Goal: Information Seeking & Learning: Learn about a topic

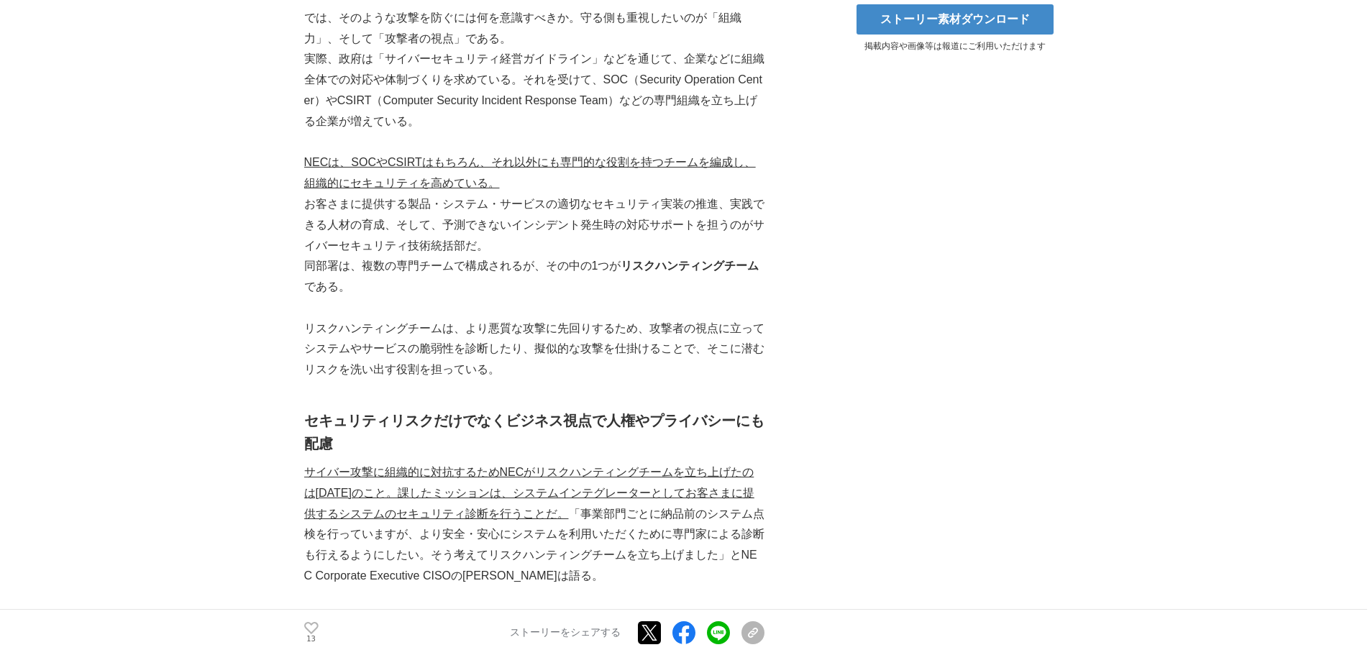
scroll to position [520, 0]
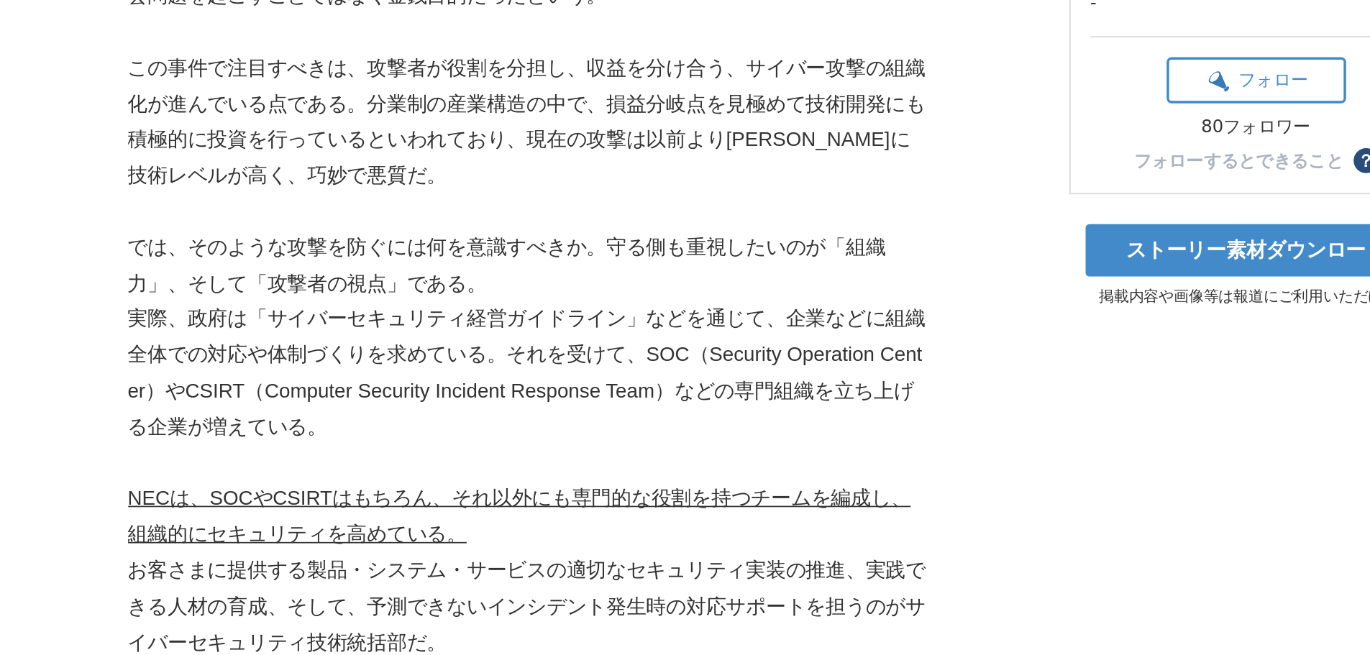
scroll to position [388, 0]
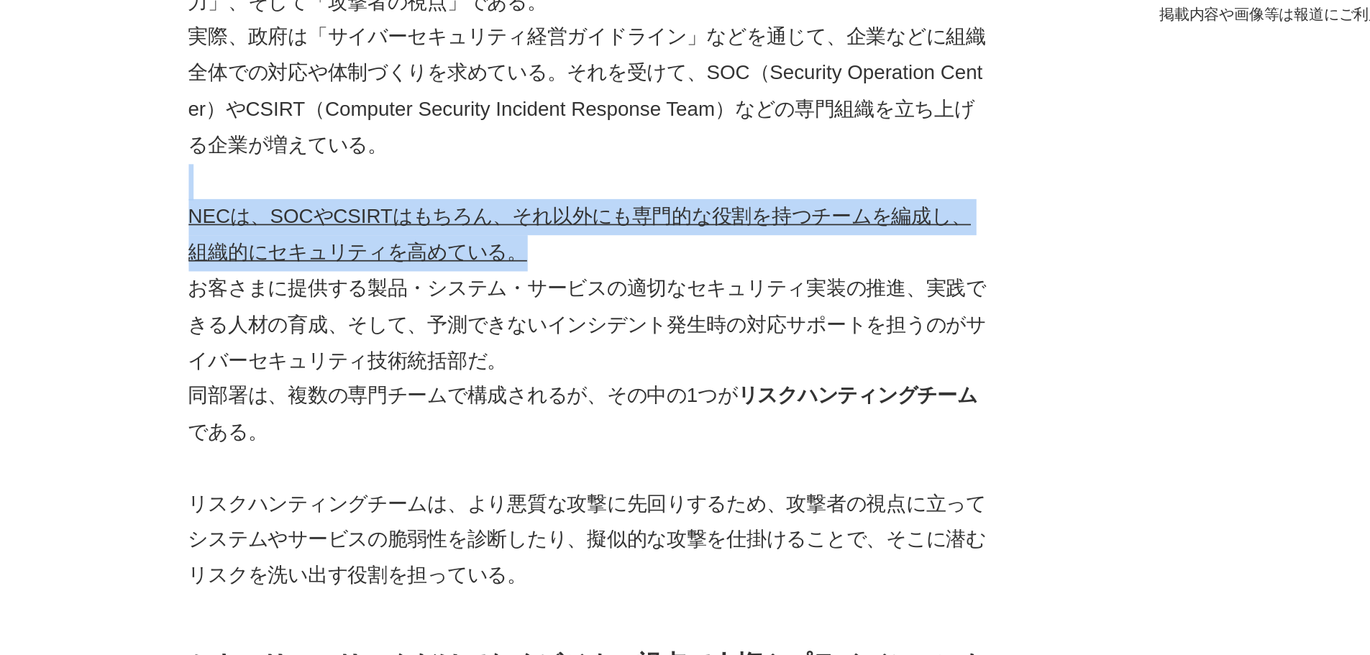
drag, startPoint x: 533, startPoint y: 264, endPoint x: 547, endPoint y: 300, distance: 38.7
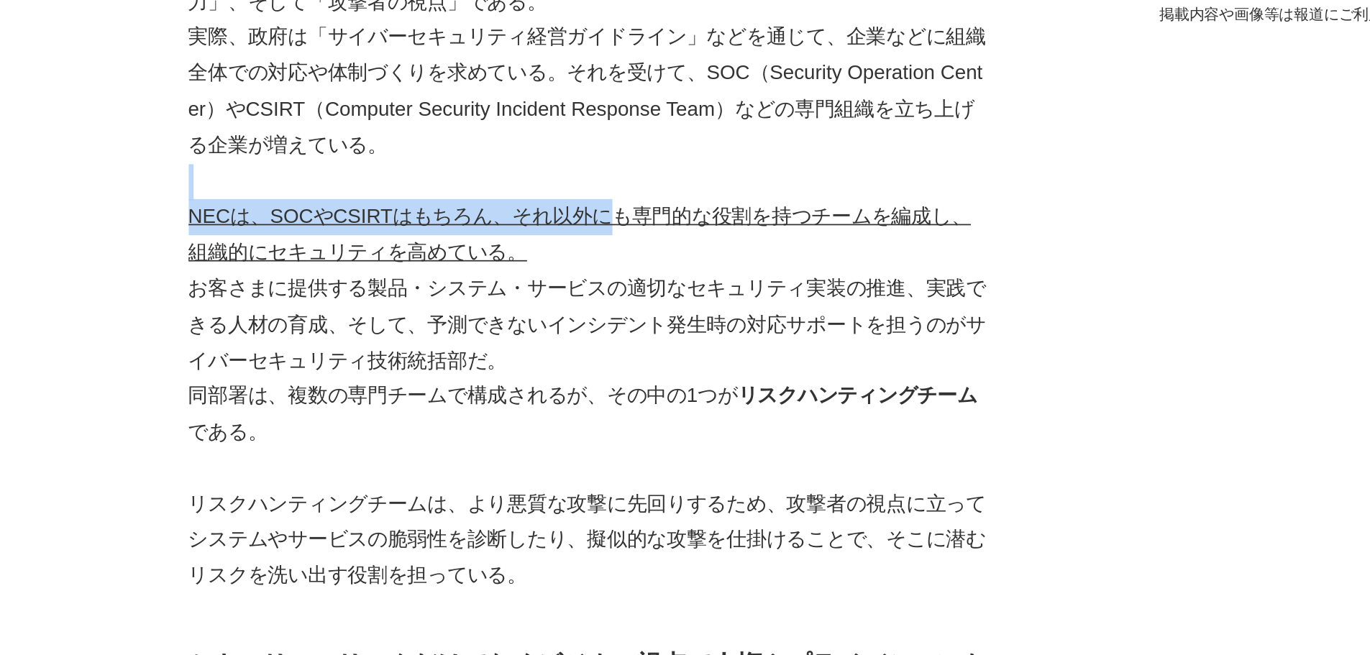
click at [547, 300] on p "NECは、SOCやCSIRTはもちろん、それ以外にも専門的な役割を持つチームを編成し、組織的にセキュリティを高めている。" at bounding box center [534, 300] width 460 height 42
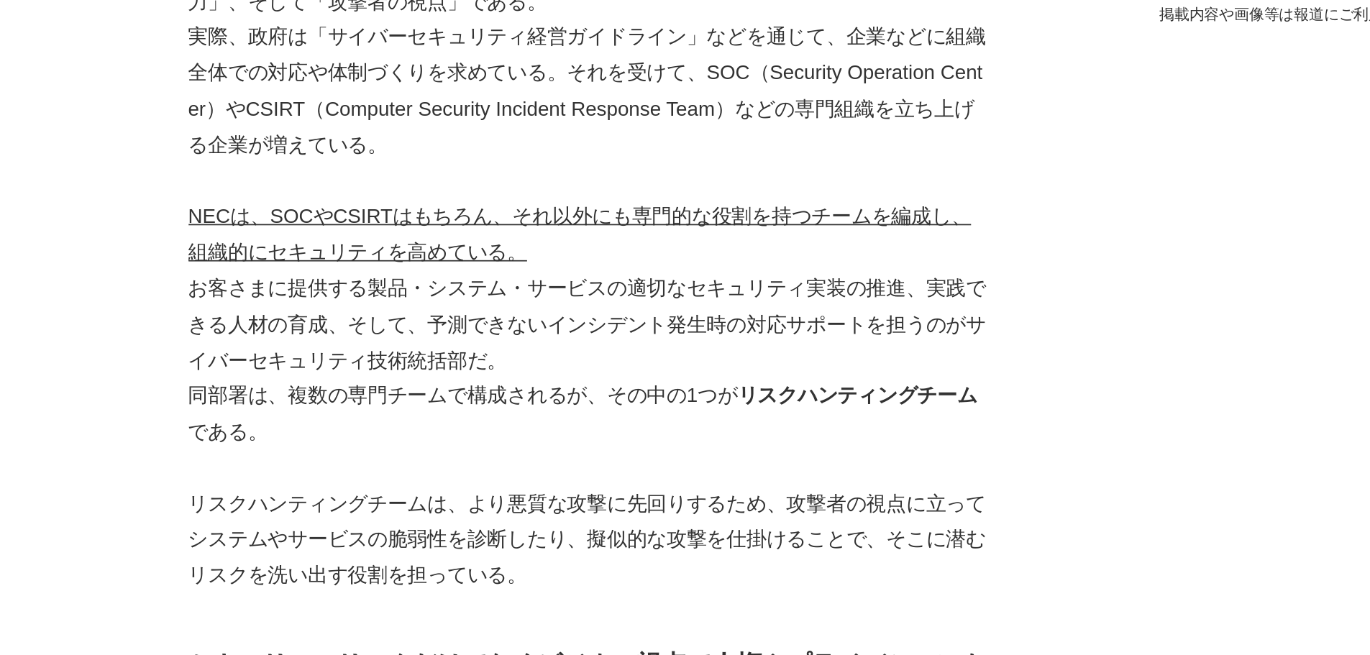
click at [513, 256] on p "実際、政府は「サイバーセキュリティ経営ガイドライン」などを通じて、企業などに組織全体での対応や体制づくりを求めている。それを受けて、SOC（Security …" at bounding box center [534, 216] width 460 height 83
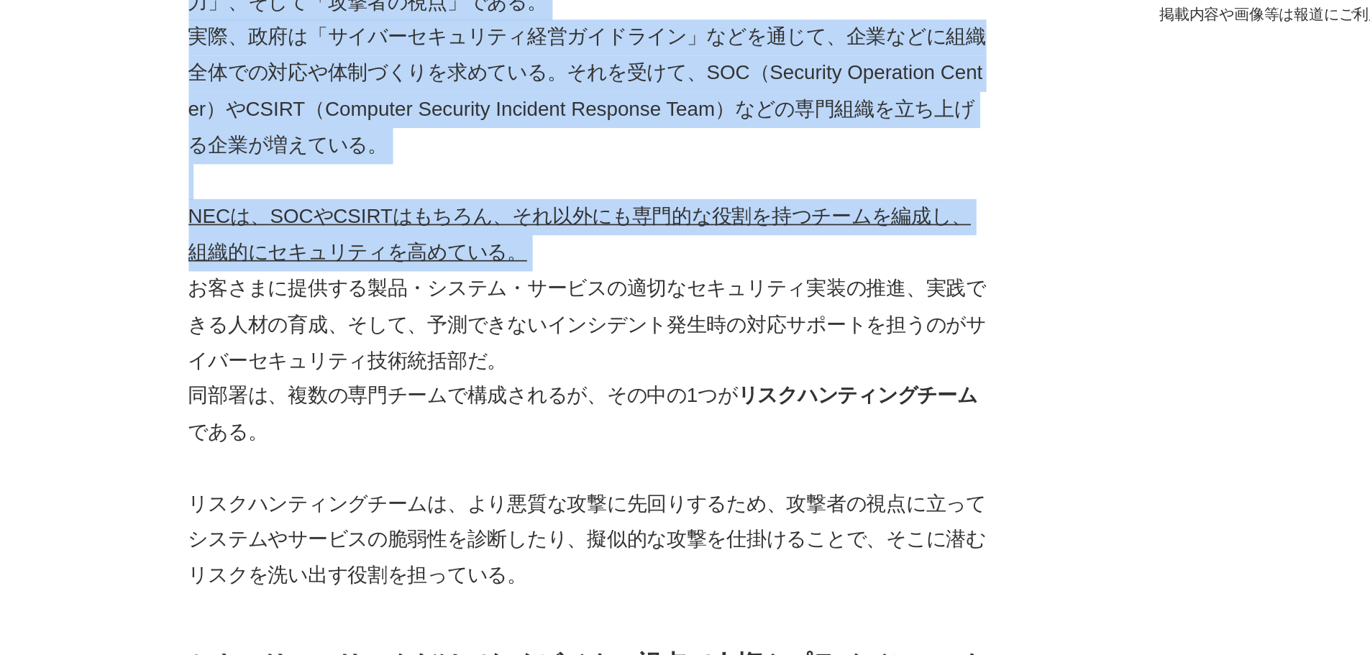
drag, startPoint x: 303, startPoint y: 274, endPoint x: 307, endPoint y: 326, distance: 51.9
click at [307, 326] on p "お客さまに提供する製品・システム・サービスの適切なセキュリティ実装の推進、実践できる人材の育成、そして、予測できないインシデント発生時の対応サポートを担うのが…" at bounding box center [534, 352] width 460 height 62
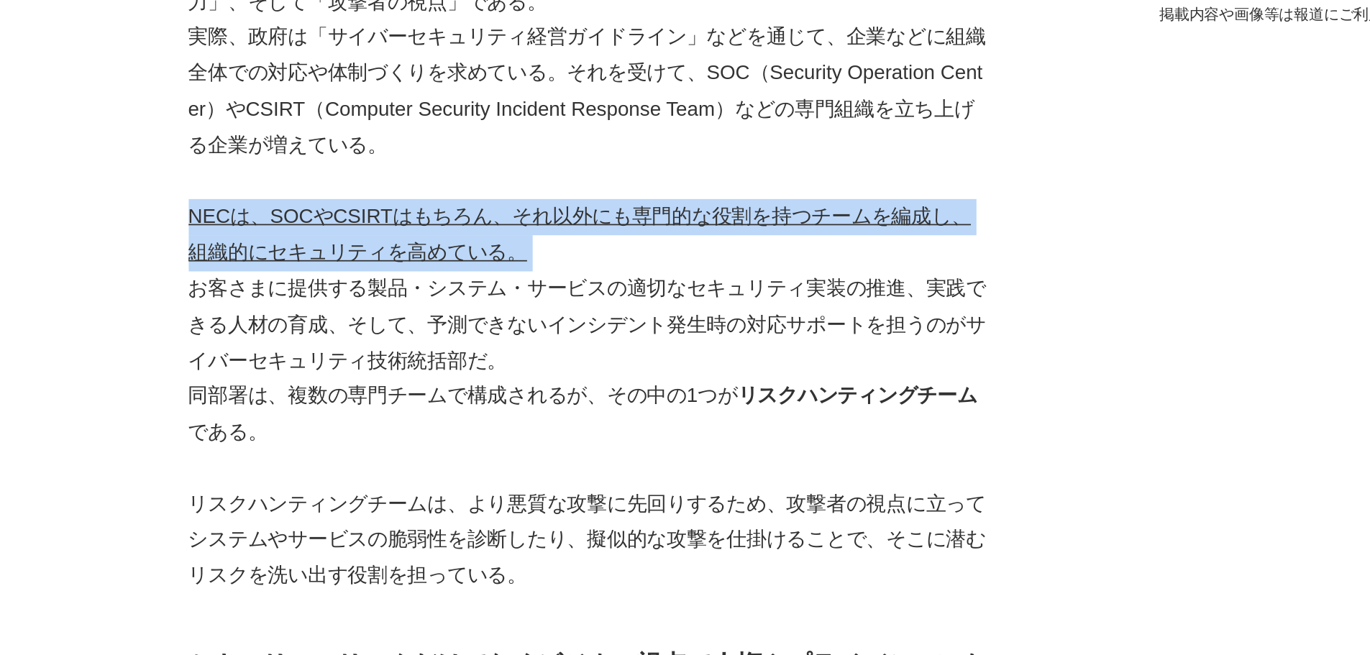
drag, startPoint x: 303, startPoint y: 285, endPoint x: 305, endPoint y: 330, distance: 45.3
click at [305, 330] on p "お客さまに提供する製品・システム・サービスの適切なセキュリティ実装の推進、実践できる人材の育成、そして、予測できないインシデント発生時の対応サポートを担うのが…" at bounding box center [534, 352] width 460 height 62
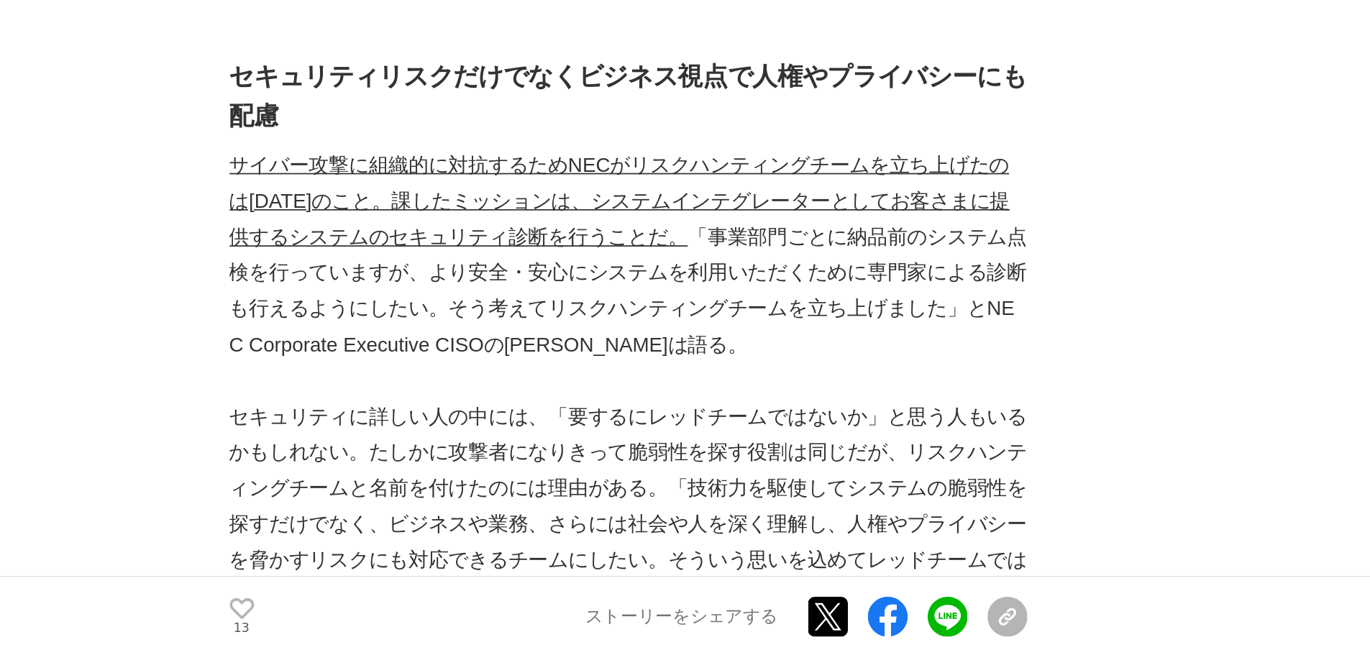
scroll to position [636, 0]
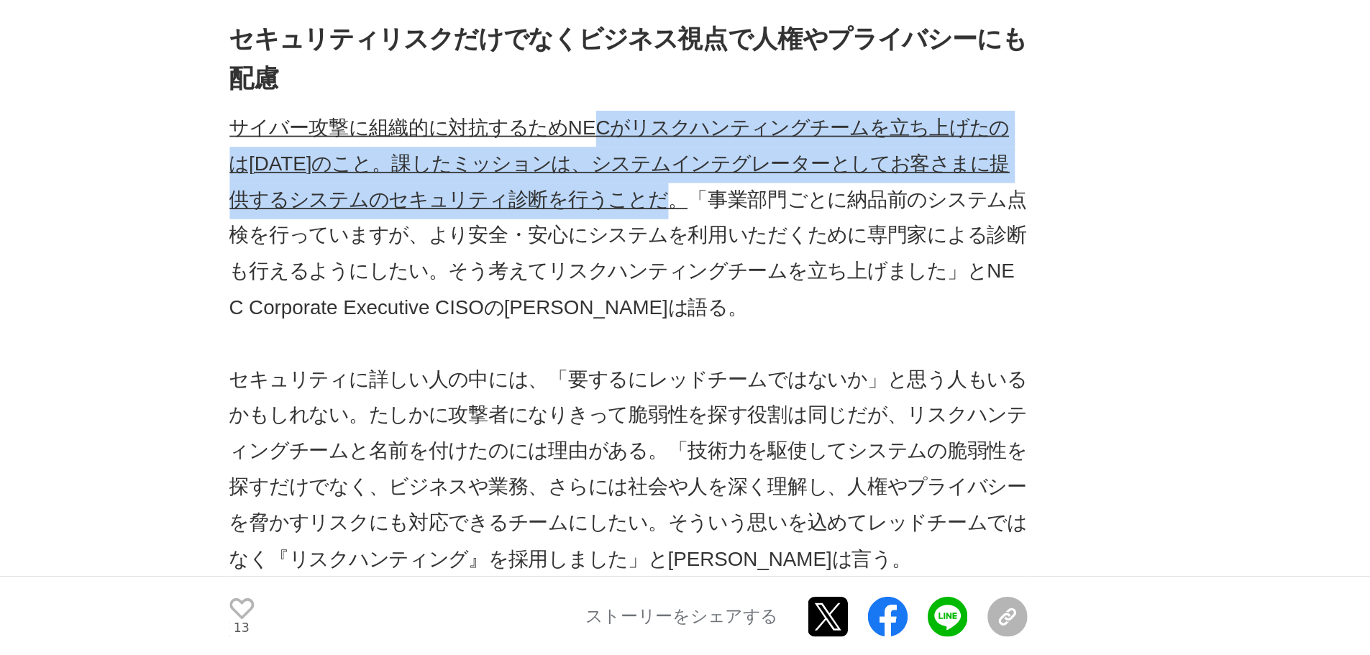
drag, startPoint x: 551, startPoint y: 394, endPoint x: 516, endPoint y: 349, distance: 56.8
click at [516, 349] on u "サイバー攻撃に組織的に対抗するためNECがリスクハンティングチームを立ち上げたのは[DATE]のこと。課したミッションは、システムインテグレーターとしてお客さ…" at bounding box center [529, 371] width 450 height 54
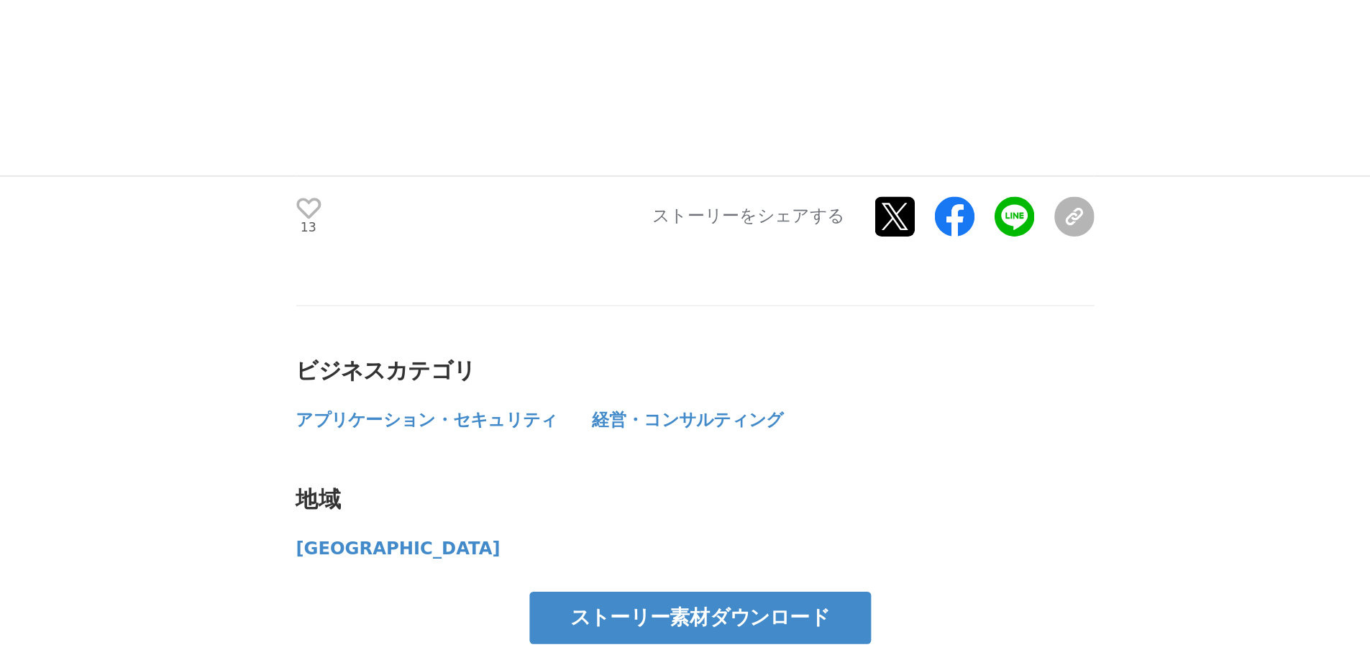
scroll to position [6363, 0]
